Goal: Task Accomplishment & Management: Manage account settings

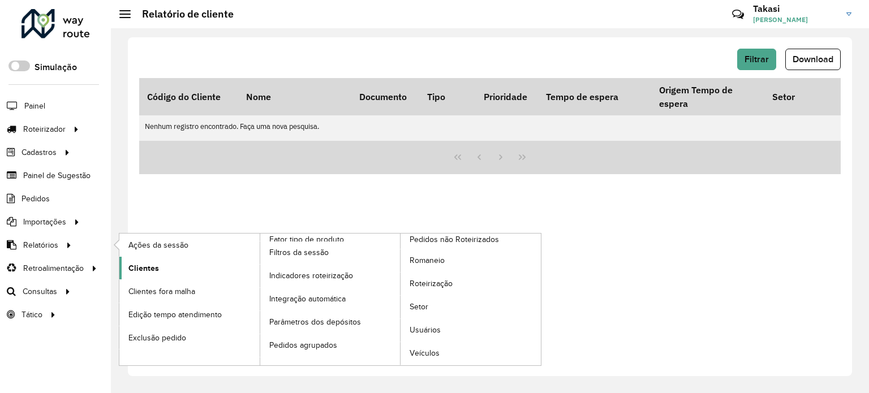
click at [134, 264] on span "Clientes" at bounding box center [143, 268] width 31 height 12
click at [138, 262] on span "Clientes" at bounding box center [143, 268] width 31 height 12
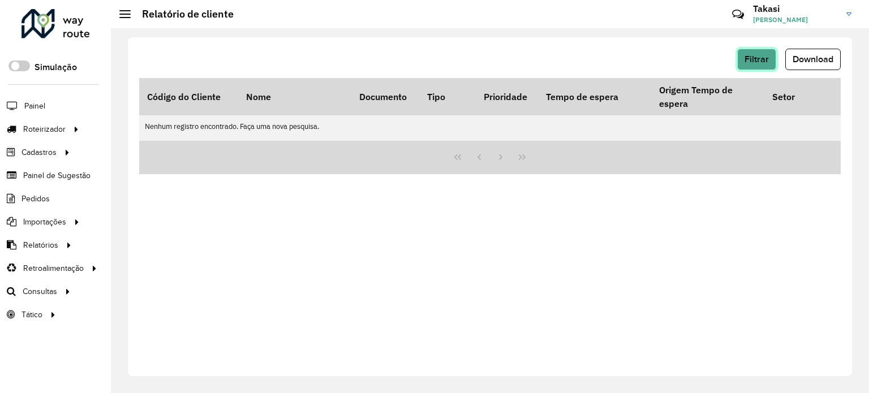
click at [769, 55] on button "Filtrar" at bounding box center [756, 59] width 39 height 21
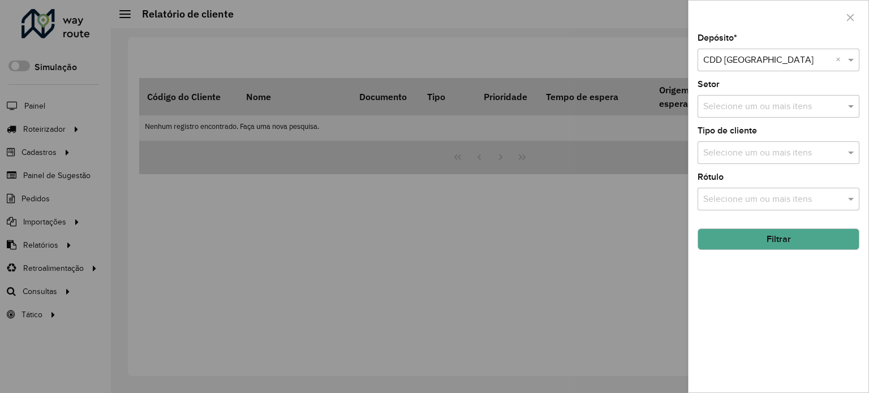
click at [791, 59] on input "text" at bounding box center [767, 61] width 128 height 14
drag, startPoint x: 796, startPoint y: 32, endPoint x: 799, endPoint y: 39, distance: 7.4
click at [796, 32] on div at bounding box center [778, 17] width 180 height 33
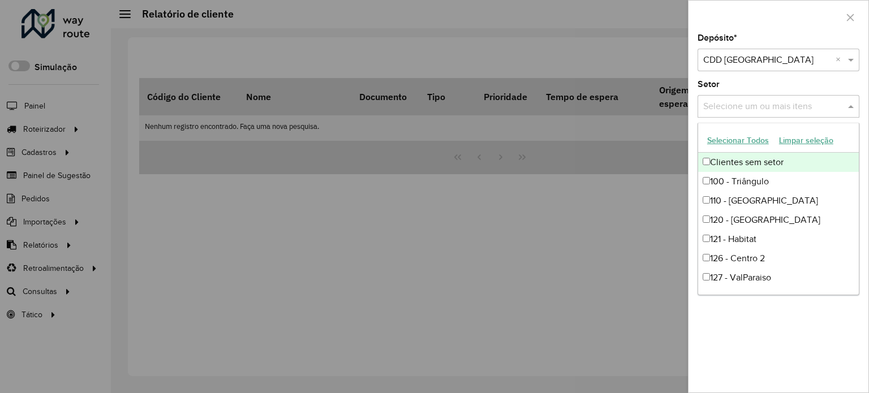
click at [795, 110] on input "text" at bounding box center [772, 107] width 145 height 14
click at [783, 3] on div at bounding box center [778, 17] width 180 height 33
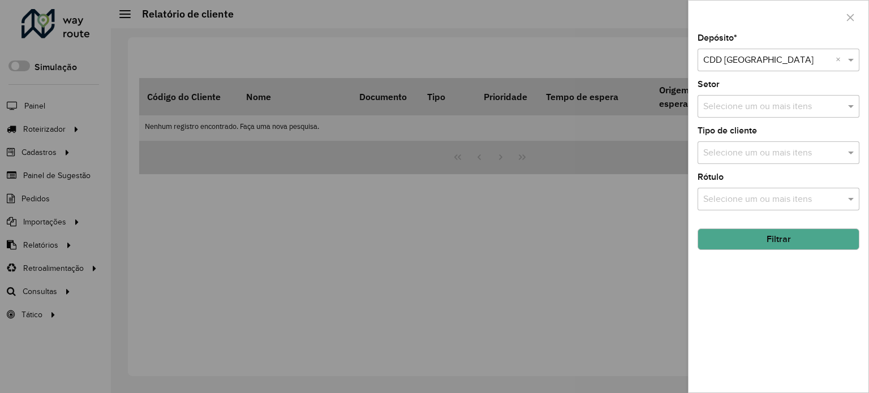
click at [783, 243] on button "Filtrar" at bounding box center [778, 239] width 162 height 21
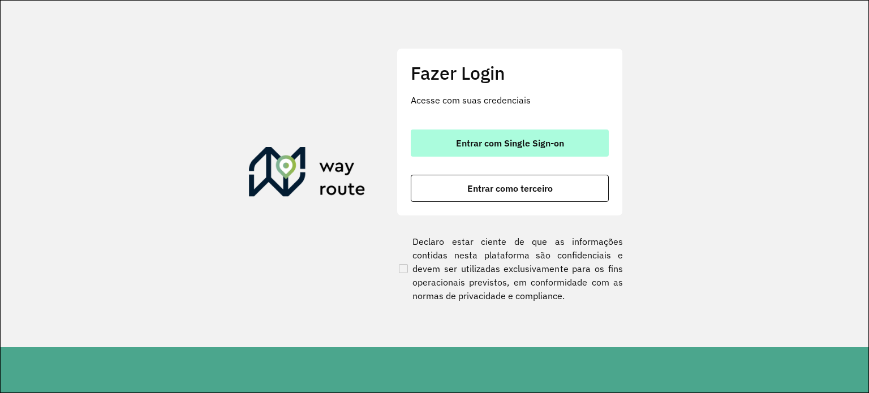
click at [508, 135] on button "Entrar com Single Sign-on" at bounding box center [510, 143] width 198 height 27
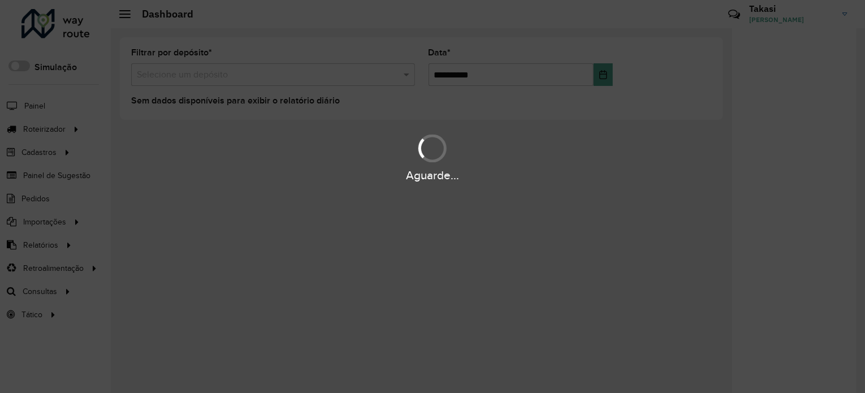
click at [205, 234] on div "Aguarde..." at bounding box center [432, 196] width 865 height 393
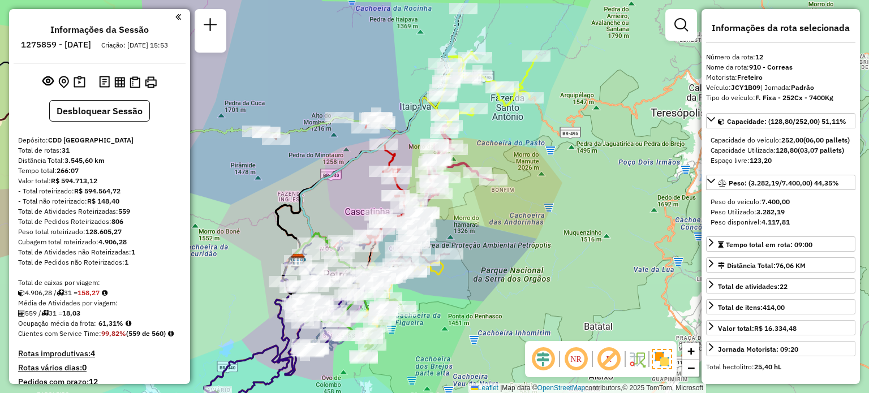
select select "**********"
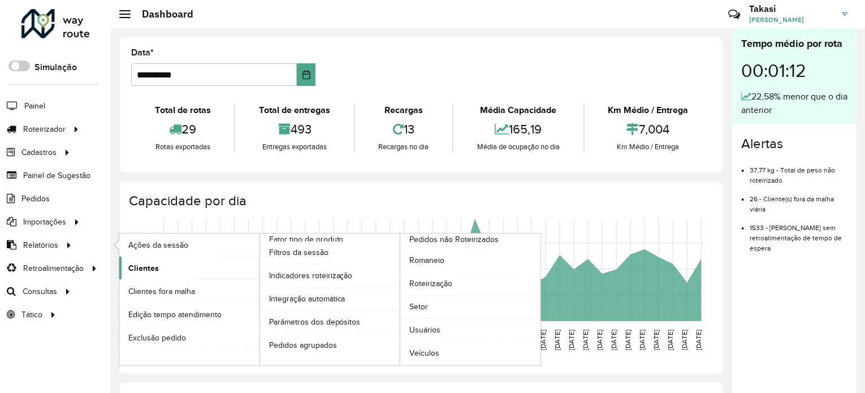
click at [139, 264] on span "Clientes" at bounding box center [143, 268] width 31 height 12
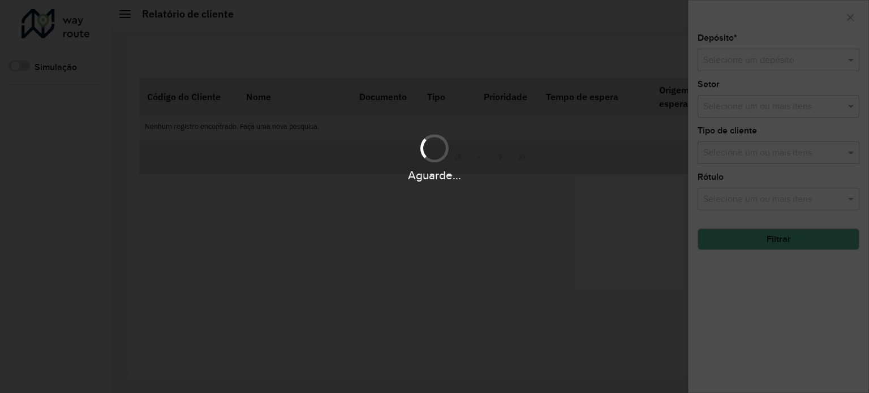
click at [807, 58] on div "Aguarde..." at bounding box center [434, 196] width 869 height 393
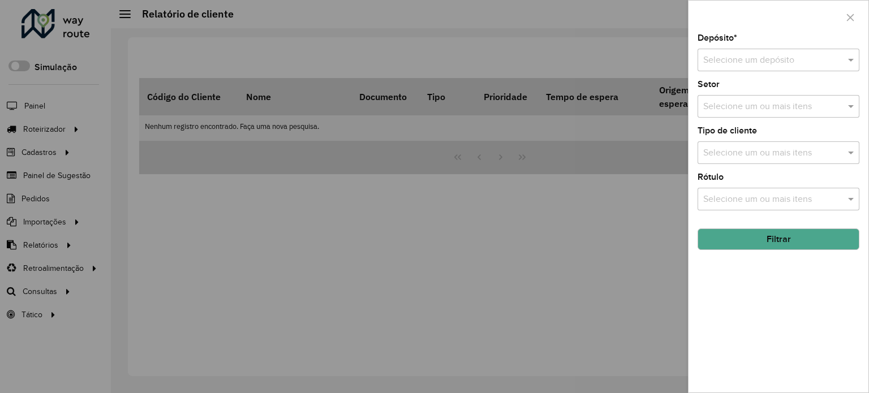
click at [757, 57] on input "text" at bounding box center [767, 61] width 128 height 14
click at [66, 150] on div at bounding box center [434, 196] width 869 height 393
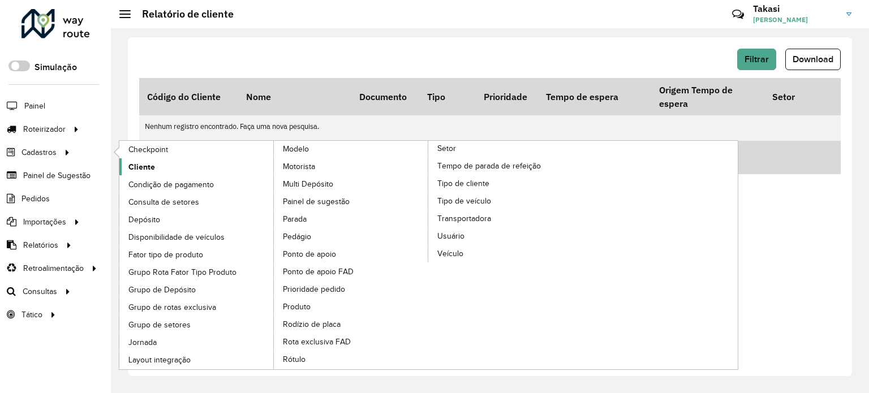
click at [128, 165] on span "Cliente" at bounding box center [141, 167] width 27 height 12
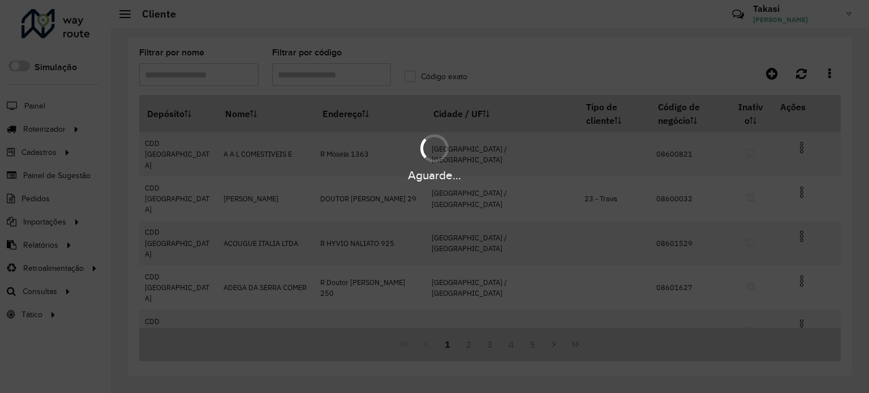
click at [313, 77] on div "Aguarde..." at bounding box center [434, 196] width 869 height 393
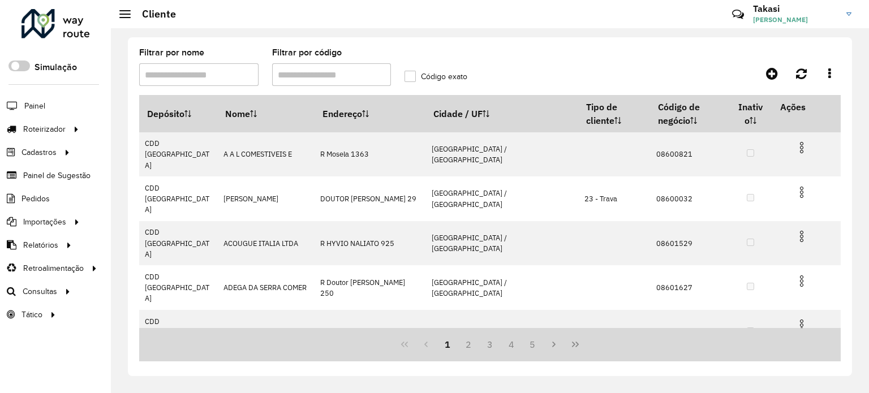
click at [307, 77] on input "Filtrar por código" at bounding box center [331, 74] width 119 height 23
paste input "*****"
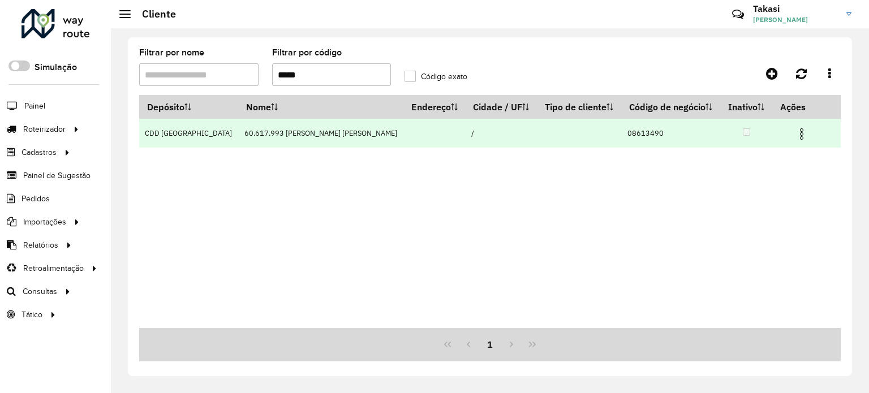
type input "*****"
click at [795, 127] on img at bounding box center [802, 134] width 14 height 14
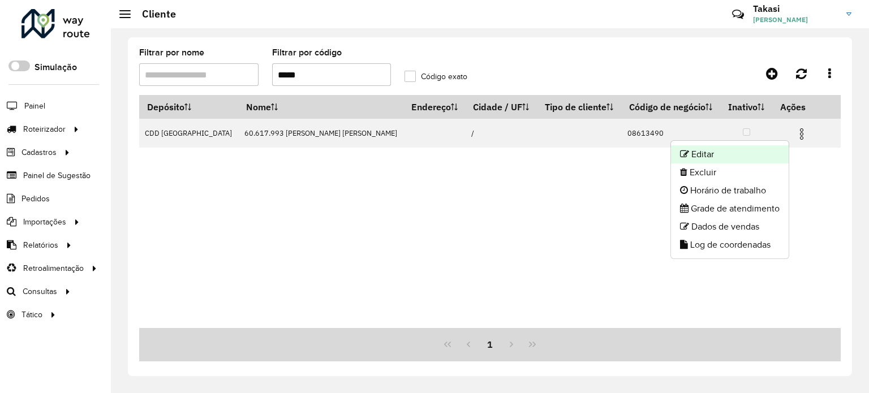
click at [702, 148] on li "Editar" at bounding box center [730, 154] width 118 height 18
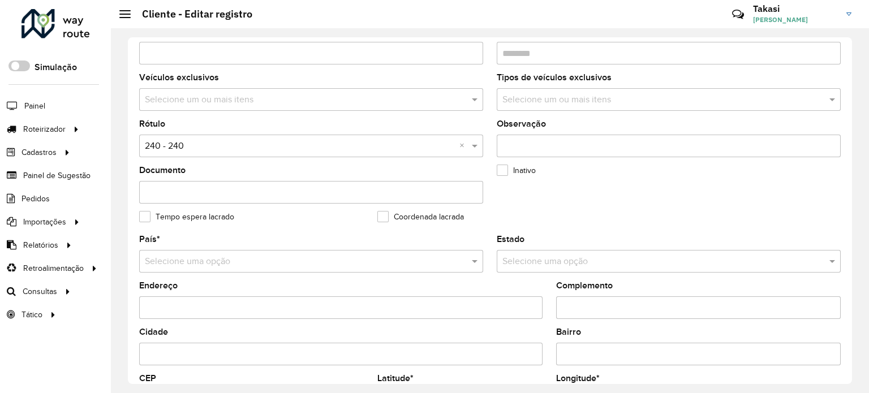
scroll to position [443, 0]
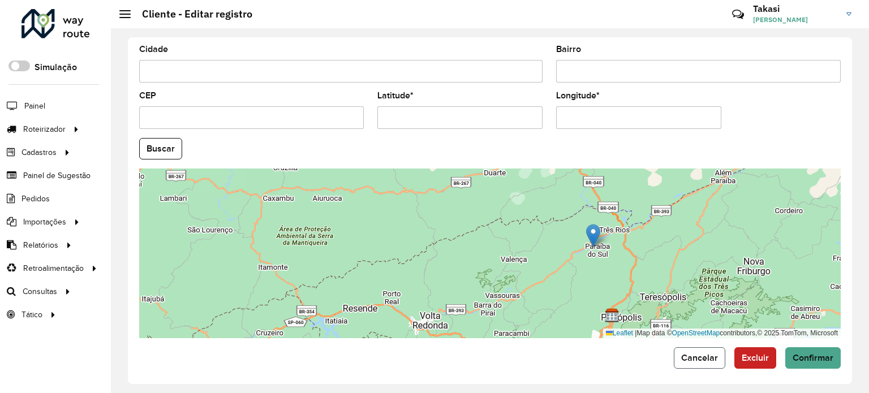
click at [708, 353] on span "Cancelar" at bounding box center [699, 358] width 37 height 10
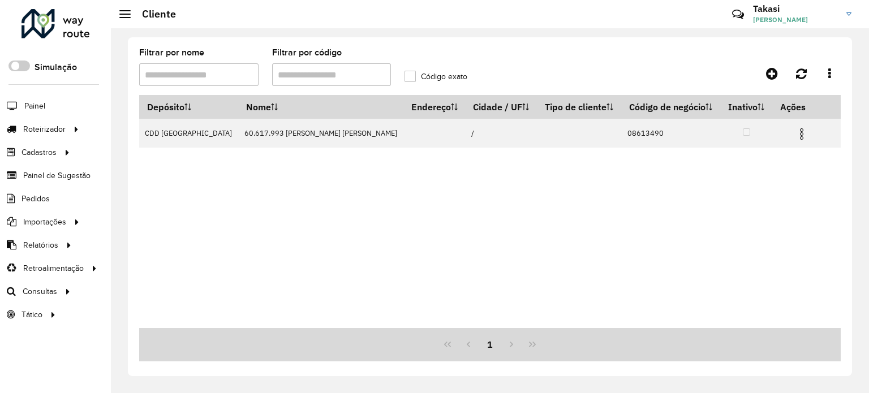
drag, startPoint x: 308, startPoint y: 74, endPoint x: 176, endPoint y: 66, distance: 132.1
click at [176, 66] on formly-group "Filtrar por nome Filtrar por código Código exato" at bounding box center [397, 72] width 531 height 46
type input "*****"
paste input "*****"
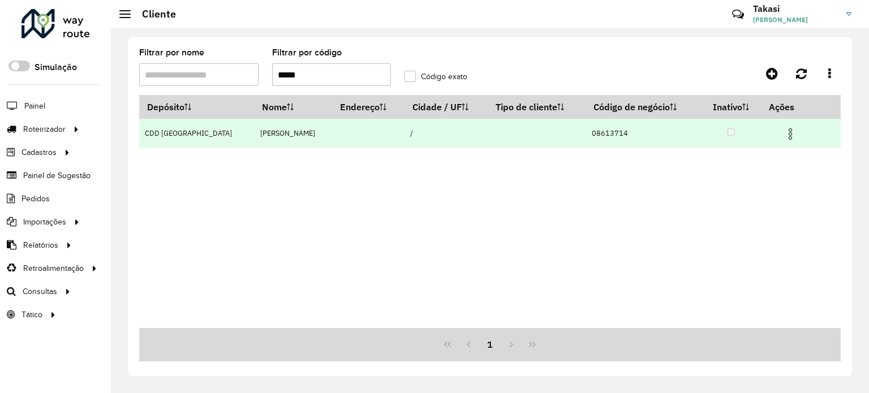
type input "*****"
click at [792, 134] on img at bounding box center [790, 134] width 14 height 14
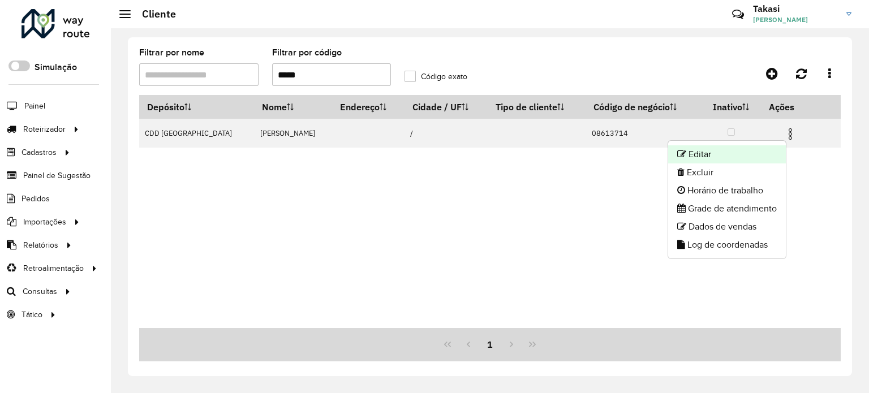
click at [725, 151] on li "Editar" at bounding box center [727, 154] width 118 height 18
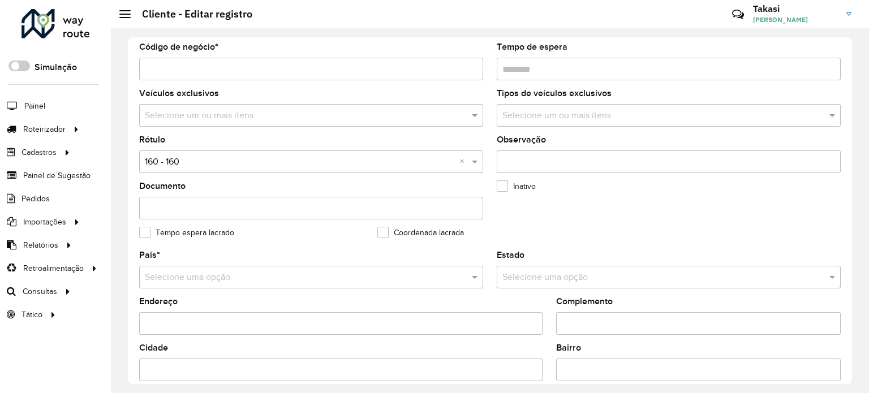
scroll to position [48, 0]
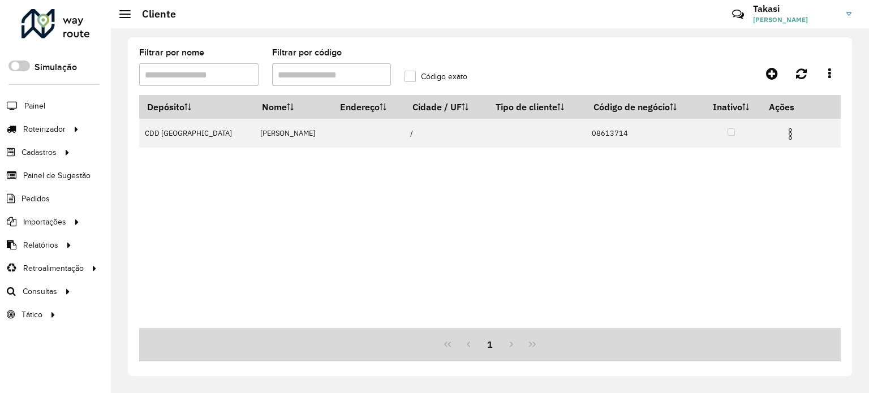
drag, startPoint x: 271, startPoint y: 76, endPoint x: 254, endPoint y: 77, distance: 17.6
click at [254, 77] on formly-group "Filtrar por nome Filtrar por código Código exato" at bounding box center [397, 72] width 531 height 46
type input "*****"
paste input "text"
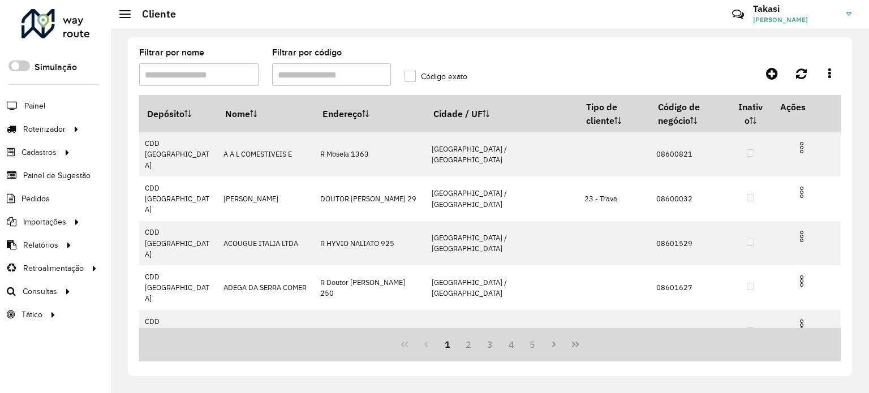
paste input "text"
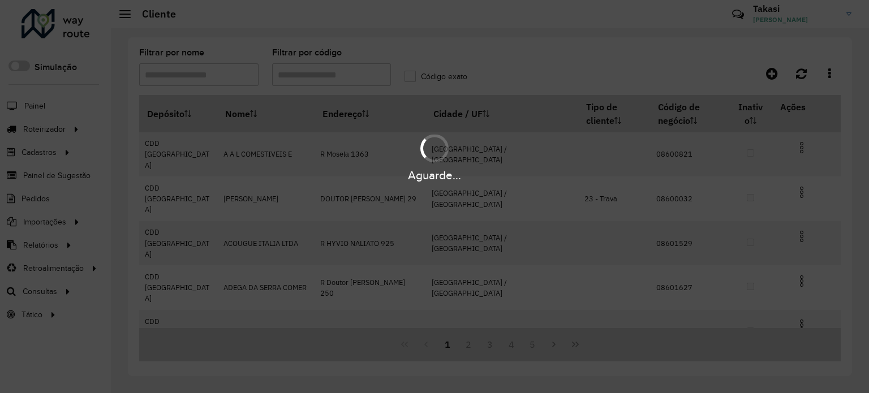
click at [301, 75] on div "Aguarde..." at bounding box center [434, 196] width 869 height 393
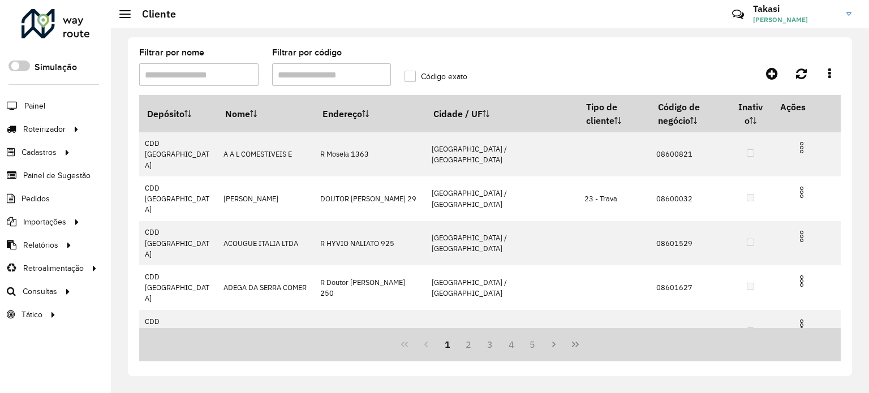
click at [301, 75] on input "Filtrar por código" at bounding box center [331, 74] width 119 height 23
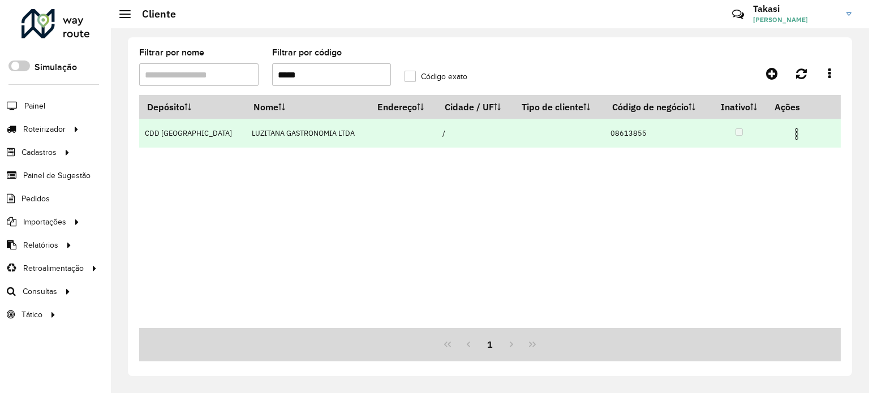
type input "*****"
click at [794, 133] on img at bounding box center [797, 134] width 14 height 14
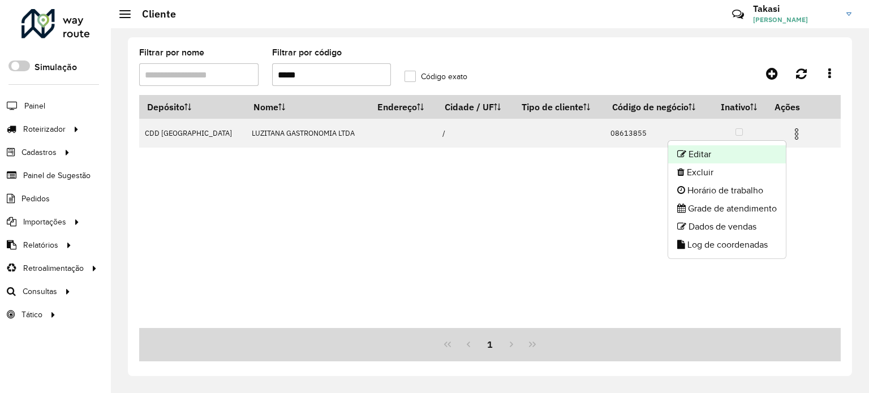
click at [714, 156] on li "Editar" at bounding box center [727, 154] width 118 height 18
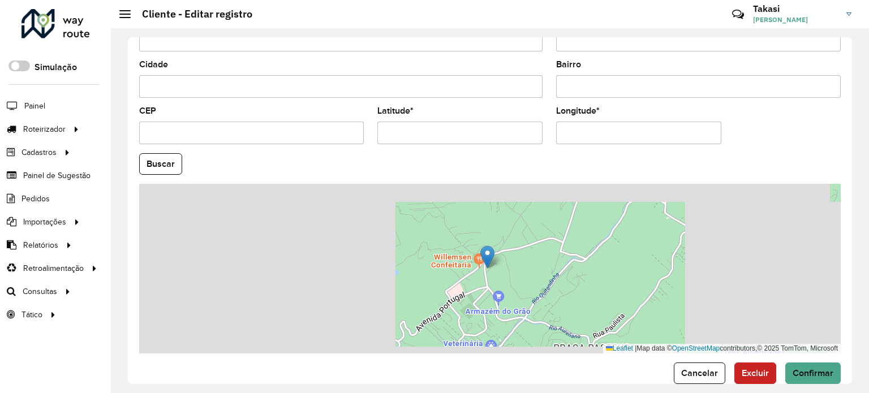
scroll to position [443, 0]
